Goal: Navigation & Orientation: Find specific page/section

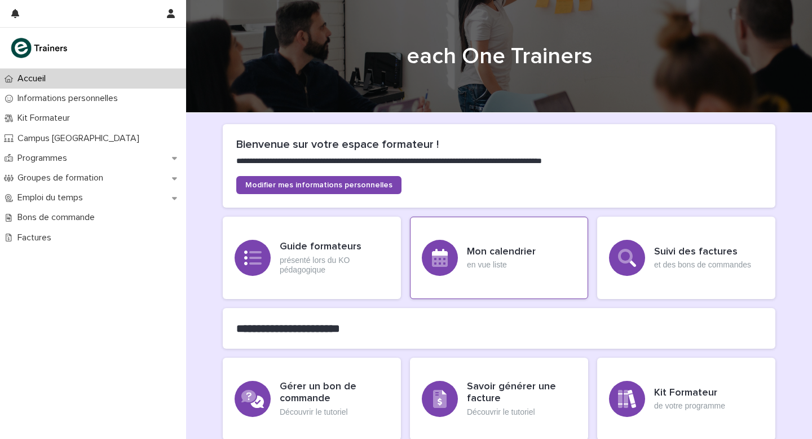
click at [497, 246] on h3 "Mon calendrier" at bounding box center [501, 252] width 69 height 12
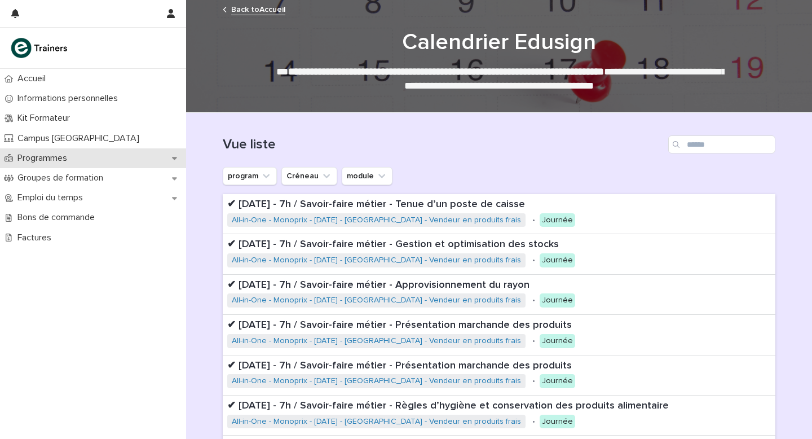
click at [57, 154] on p "Programmes" at bounding box center [44, 158] width 63 height 11
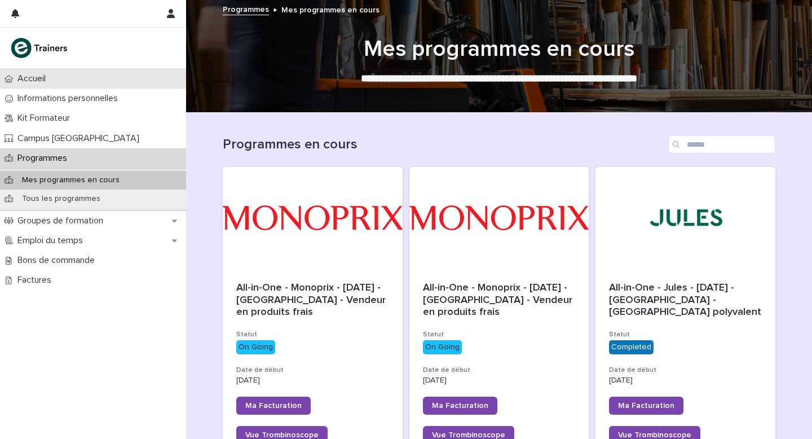
click at [39, 76] on p "Accueil" at bounding box center [34, 78] width 42 height 11
